Goal: Task Accomplishment & Management: Manage account settings

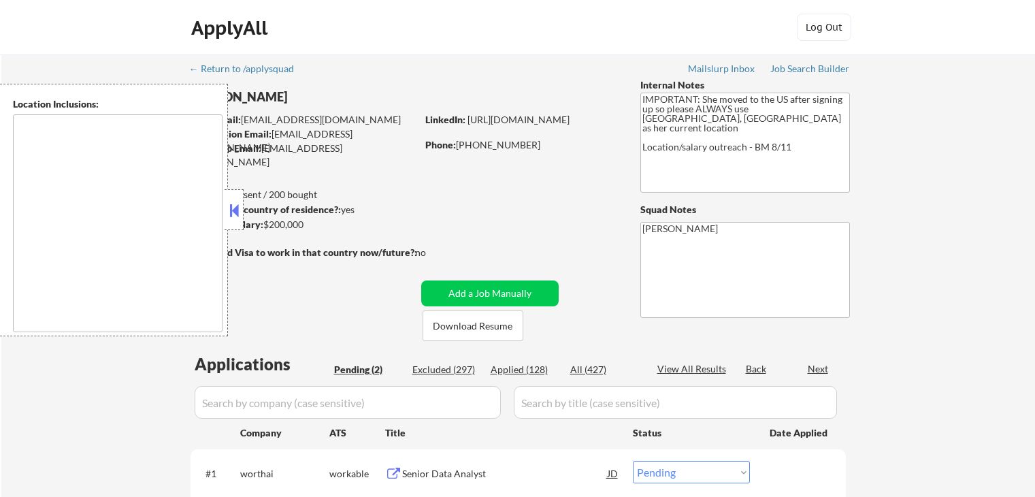
select select ""pending""
type textarea "[GEOGRAPHIC_DATA], [GEOGRAPHIC_DATA] [GEOGRAPHIC_DATA], [GEOGRAPHIC_DATA] [GEOG…"
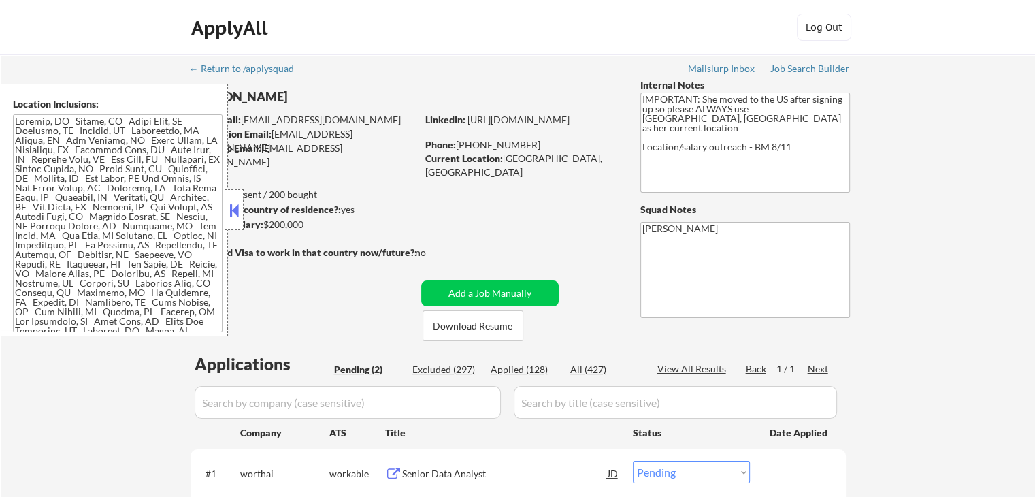
click at [235, 211] on button at bounding box center [234, 210] width 15 height 20
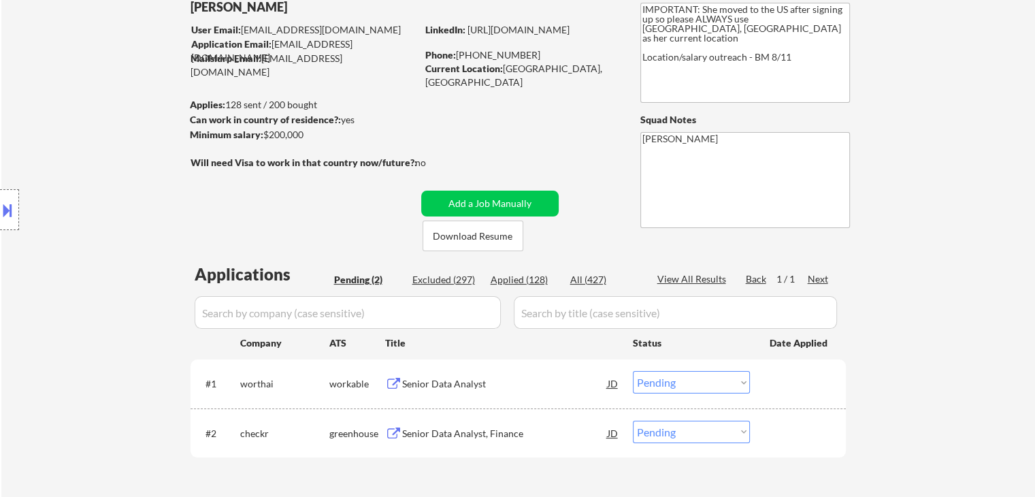
scroll to position [204, 0]
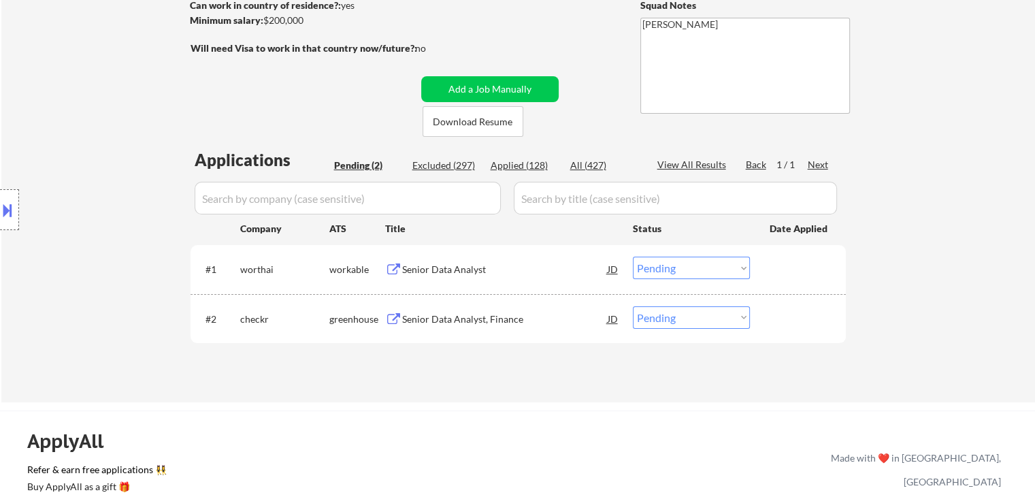
click at [439, 272] on div "Senior Data Analyst" at bounding box center [505, 270] width 206 height 14
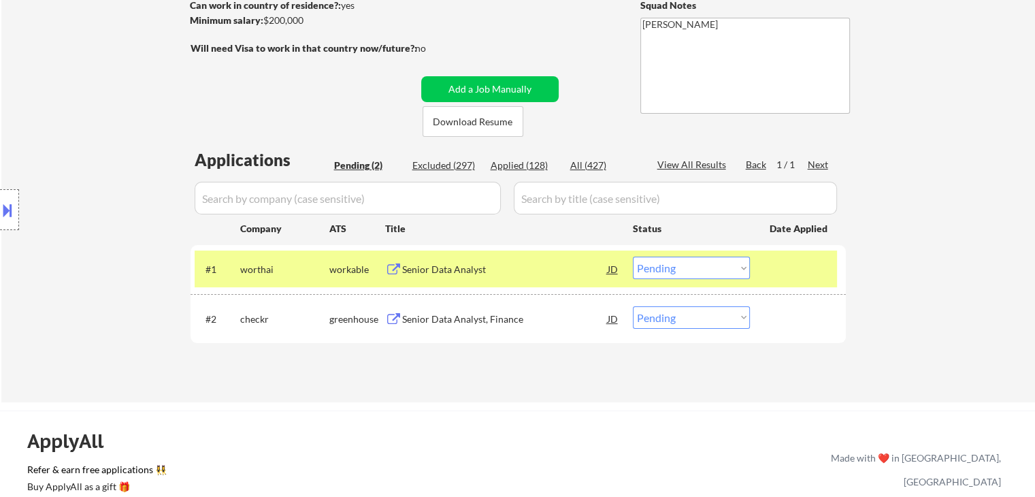
click at [5, 210] on button at bounding box center [7, 210] width 15 height 22
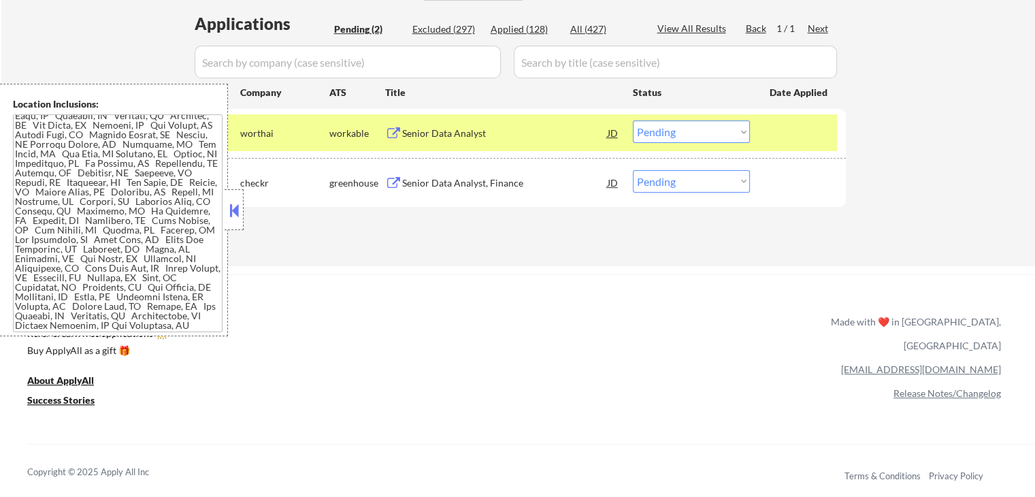
scroll to position [340, 0]
click at [657, 134] on select "Choose an option... Pending Applied Excluded (Questions) Excluded (Expired) Exc…" at bounding box center [691, 131] width 117 height 22
click at [633, 120] on select "Choose an option... Pending Applied Excluded (Questions) Excluded (Expired) Exc…" at bounding box center [691, 131] width 117 height 22
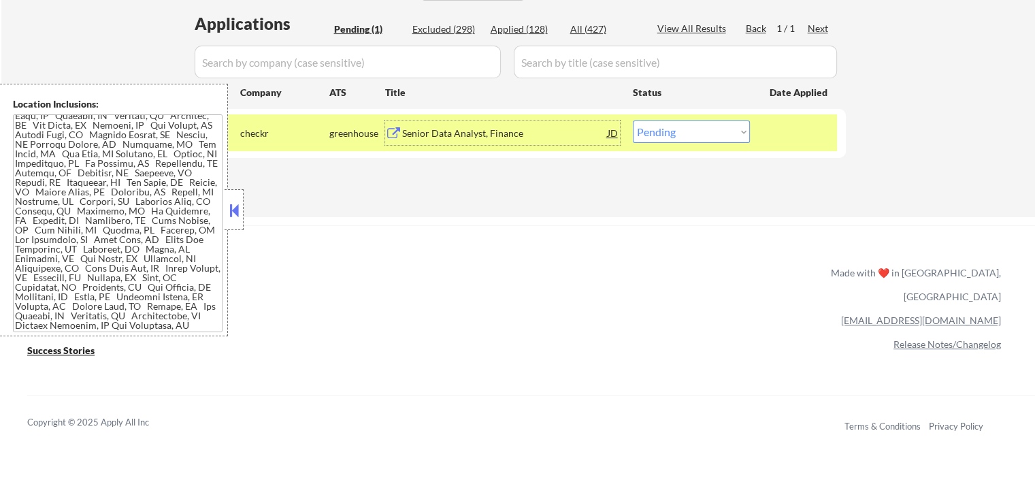
click at [449, 131] on div "Senior Data Analyst, Finance" at bounding box center [505, 134] width 206 height 14
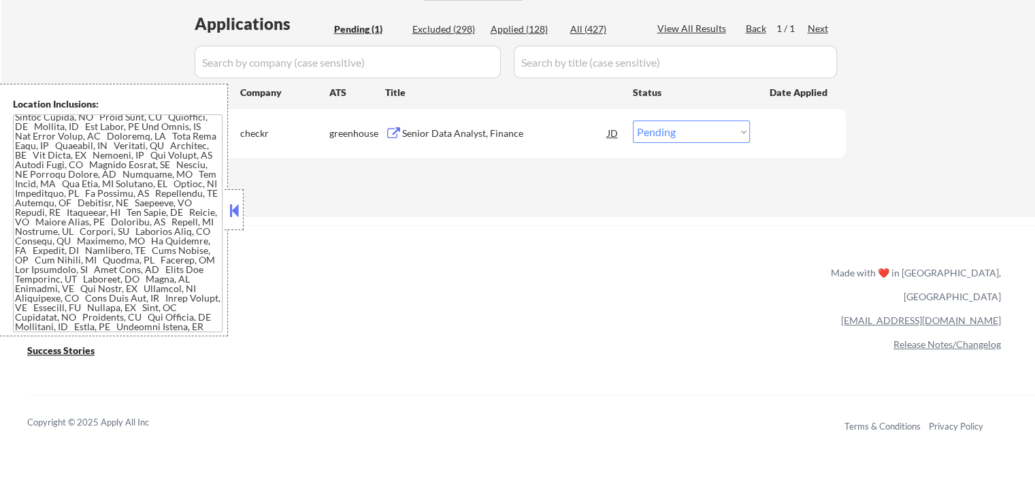
scroll to position [100, 0]
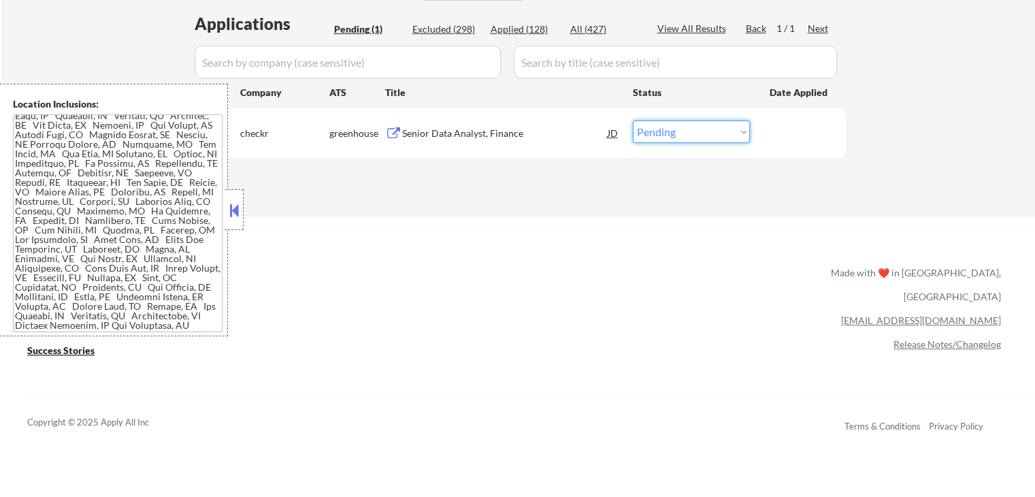
click at [694, 140] on select "Choose an option... Pending Applied Excluded (Questions) Excluded (Expired) Exc…" at bounding box center [691, 131] width 117 height 22
select select ""excluded__salary_""
click at [633, 120] on select "Choose an option... Pending Applied Excluded (Questions) Excluded (Expired) Exc…" at bounding box center [691, 131] width 117 height 22
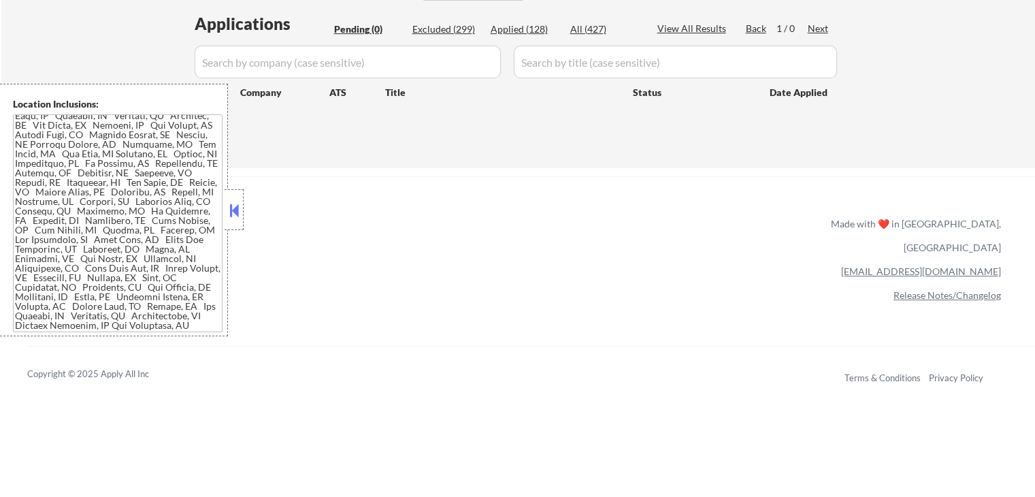
drag, startPoint x: 237, startPoint y: 212, endPoint x: 242, endPoint y: 189, distance: 24.4
click at [237, 212] on button at bounding box center [234, 210] width 15 height 20
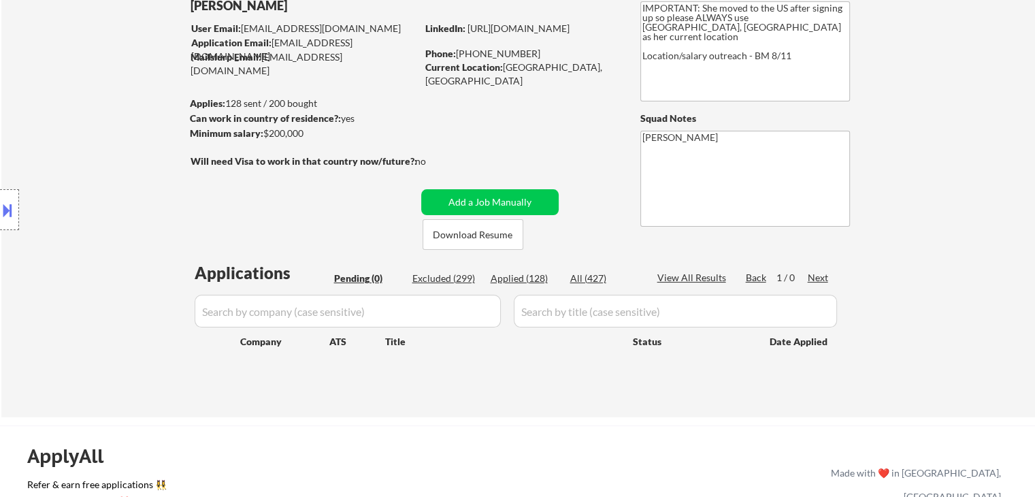
scroll to position [68, 0]
